Goal: Information Seeking & Learning: Learn about a topic

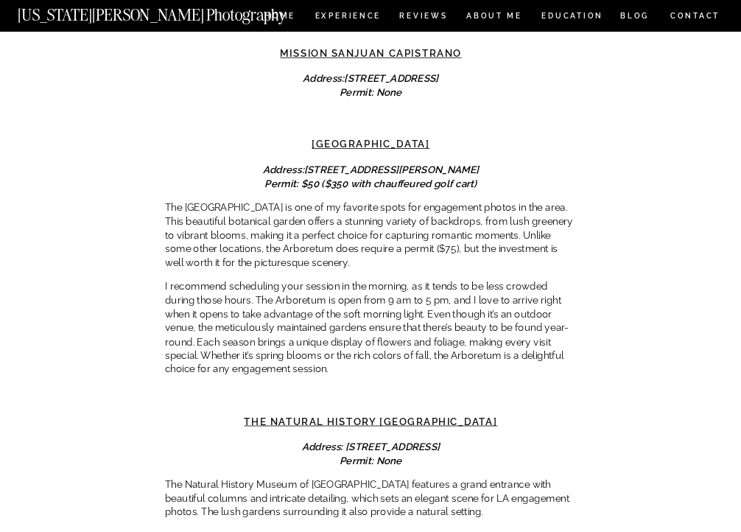
scroll to position [3574, 0]
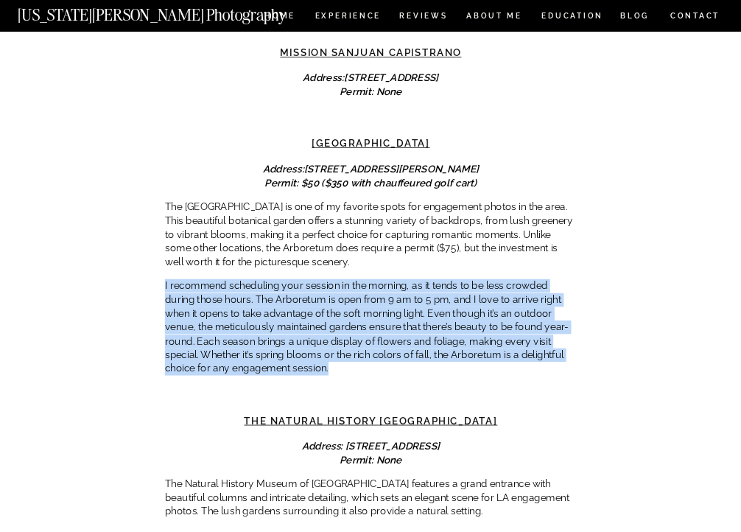
drag, startPoint x: 328, startPoint y: 339, endPoint x: 169, endPoint y: 237, distance: 188.9
click at [169, 237] on div "When planning a wedding, there are so many things to do, and planning and prepa…" at bounding box center [371, 404] width 412 height 7384
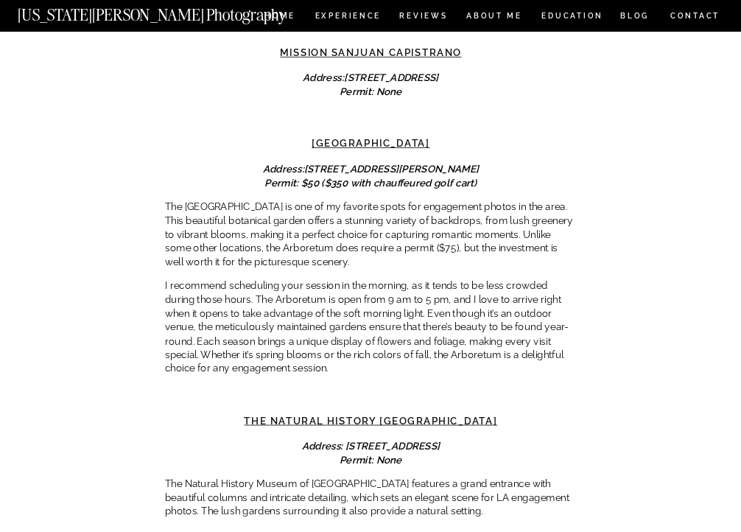
click at [171, 166] on div "When planning a wedding, there are so many things to do, and planning and prepa…" at bounding box center [371, 404] width 412 height 7384
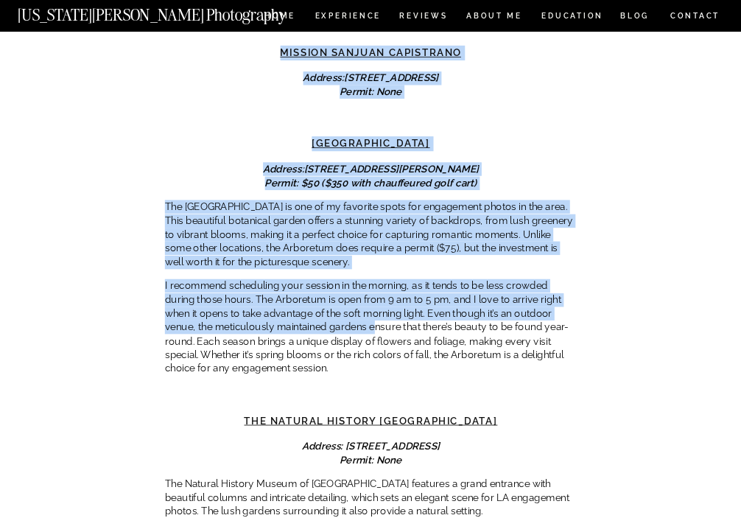
drag, startPoint x: 161, startPoint y: 169, endPoint x: 374, endPoint y: 292, distance: 246.0
click at [374, 292] on div "Best Locations for Engagement Photos in [GEOGRAPHIC_DATA] ENGAGEMENTS When plan…" at bounding box center [370, 268] width 741 height 7622
click at [374, 292] on p "I recommend scheduling your session in the morning, as it tends to be less crow…" at bounding box center [371, 327] width 412 height 97
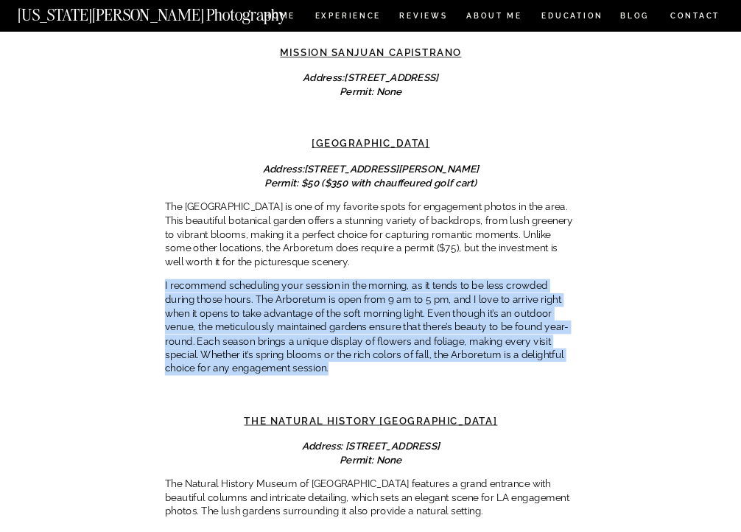
drag, startPoint x: 349, startPoint y: 339, endPoint x: 208, endPoint y: 223, distance: 182.7
click at [208, 223] on div "When planning a wedding, there are so many things to do, and planning and prepa…" at bounding box center [371, 404] width 412 height 7384
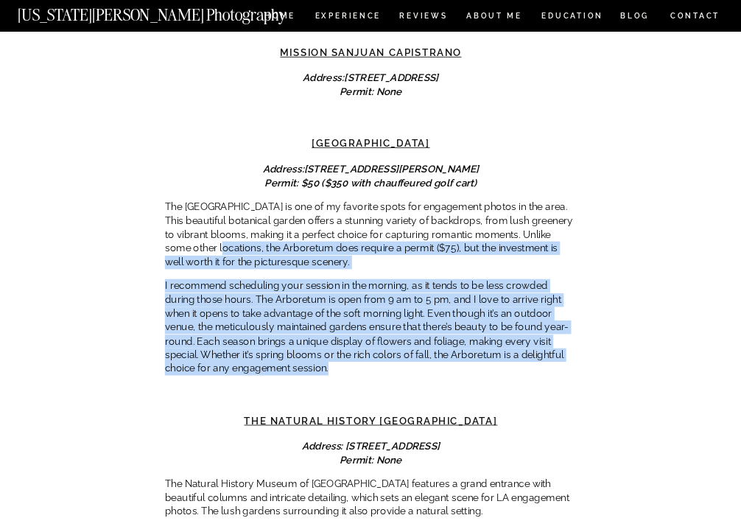
click at [208, 223] on p "The [GEOGRAPHIC_DATA] is one of my favorite spots for engagement photos in the …" at bounding box center [371, 234] width 412 height 69
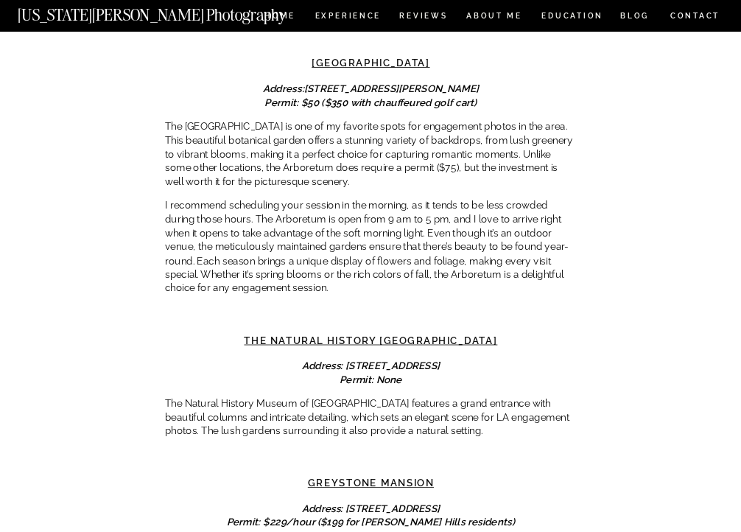
scroll to position [3653, 0]
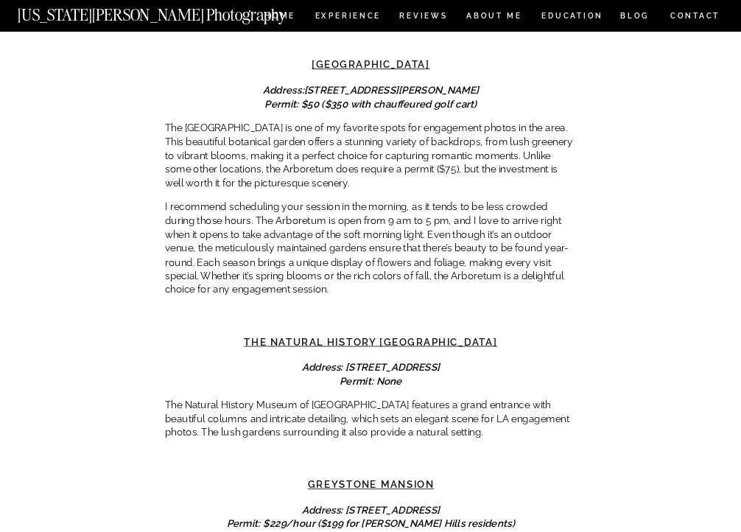
drag, startPoint x: 517, startPoint y: 310, endPoint x: 221, endPoint y: 310, distance: 296.3
click at [221, 335] on h3 "The Natural History [GEOGRAPHIC_DATA]" at bounding box center [371, 342] width 412 height 15
copy link "The Natural History [GEOGRAPHIC_DATA]"
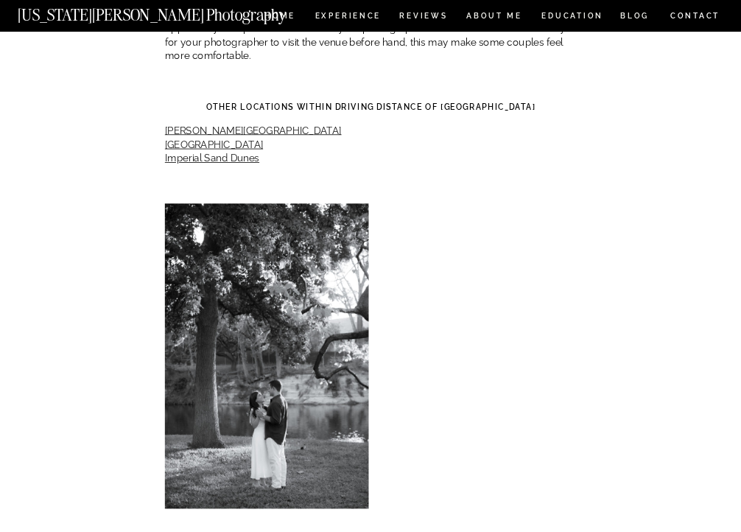
scroll to position [5736, 0]
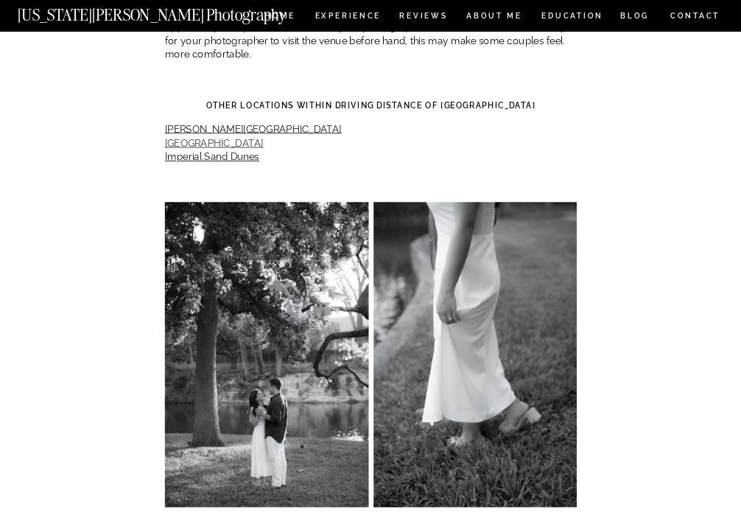
click at [198, 137] on link "[GEOGRAPHIC_DATA]" at bounding box center [214, 143] width 98 height 12
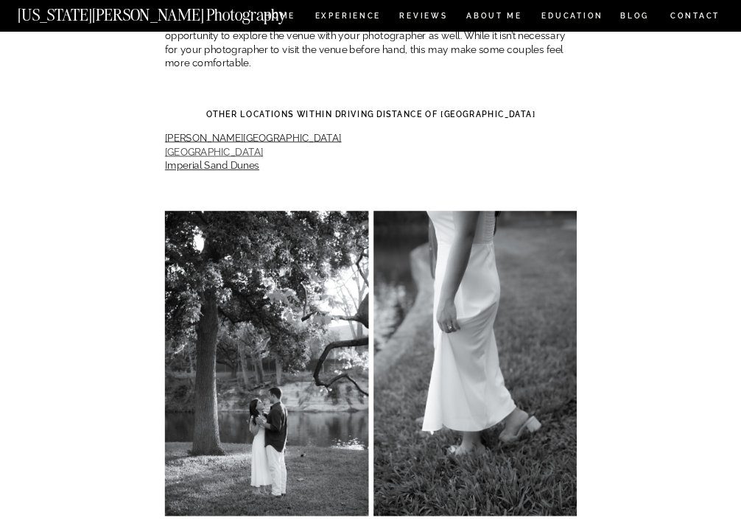
click at [203, 146] on link "[GEOGRAPHIC_DATA]" at bounding box center [214, 152] width 98 height 12
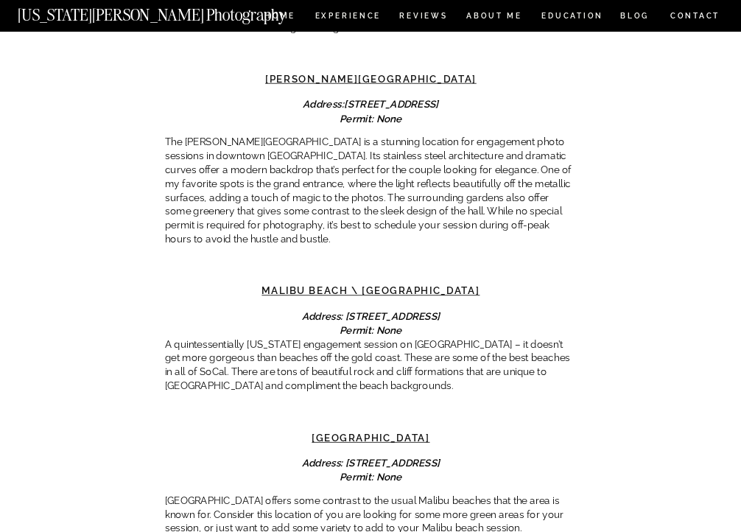
scroll to position [1695, 0]
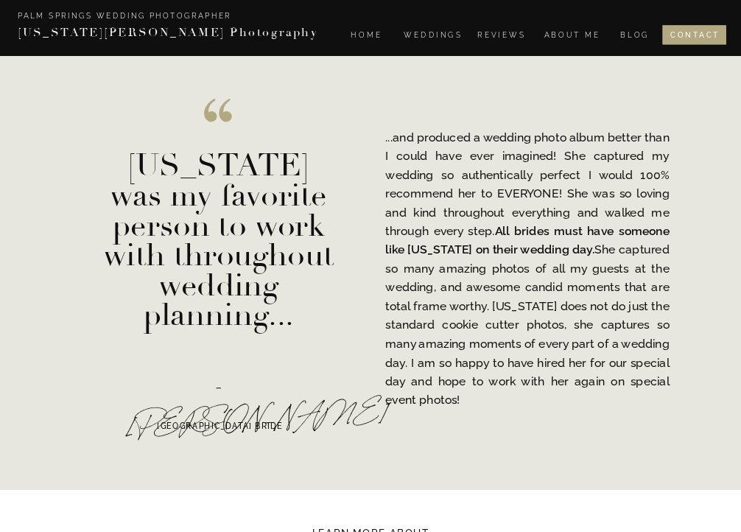
scroll to position [1789, 0]
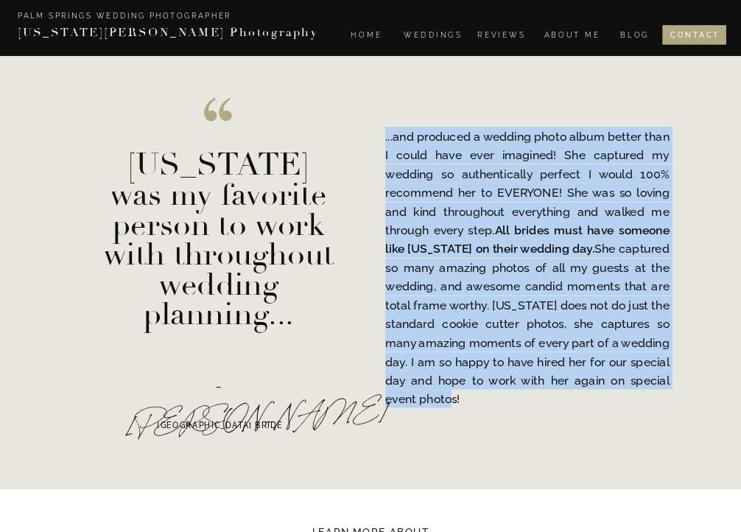
drag, startPoint x: 468, startPoint y: 402, endPoint x: 382, endPoint y: 125, distance: 290.2
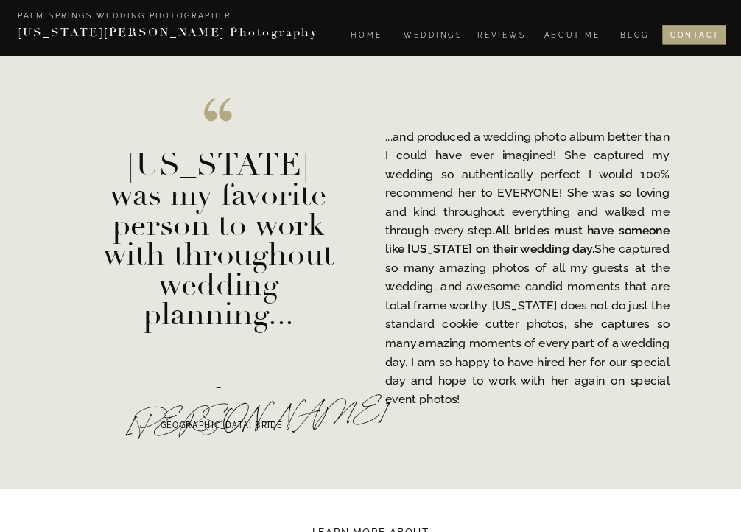
click at [388, 263] on p "...and produced a wedding photo album better than I could have ever imagined! S…" at bounding box center [527, 268] width 284 height 282
drag, startPoint x: 495, startPoint y: 234, endPoint x: 579, endPoint y: 254, distance: 86.2
click at [579, 254] on p "...and produced a wedding photo album better than I could have ever imagined! S…" at bounding box center [527, 268] width 284 height 282
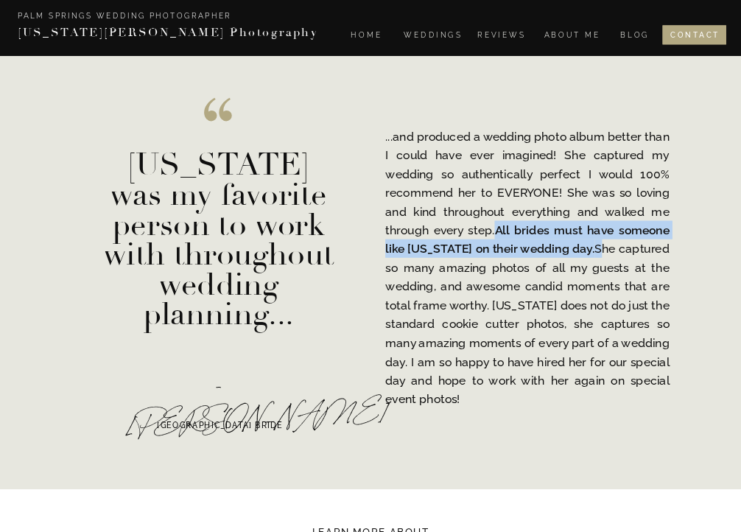
drag, startPoint x: 579, startPoint y: 254, endPoint x: 497, endPoint y: 232, distance: 85.3
click at [497, 232] on p "...and produced a wedding photo album better than I could have ever imagined! S…" at bounding box center [527, 268] width 284 height 282
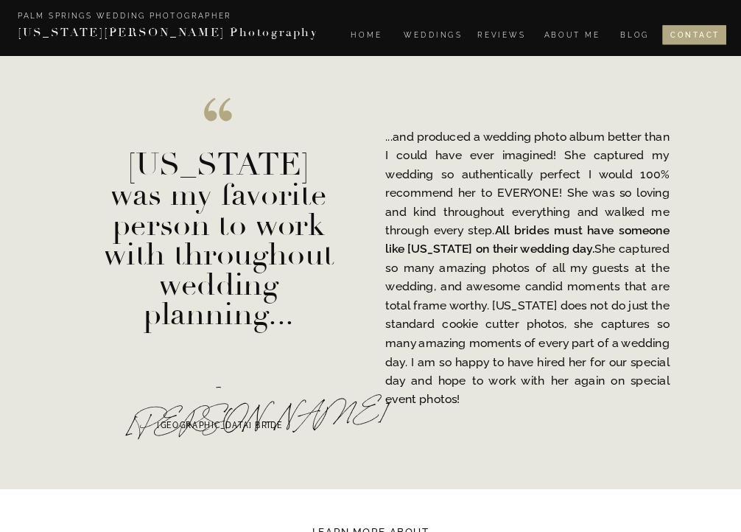
click at [463, 397] on p "...and produced a wedding photo album better than I could have ever imagined! S…" at bounding box center [527, 268] width 284 height 282
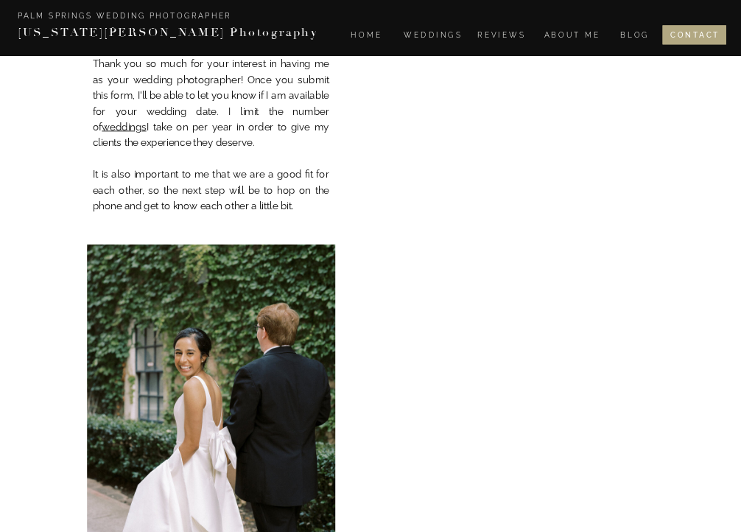
scroll to position [4909, 0]
